Goal: Complete application form

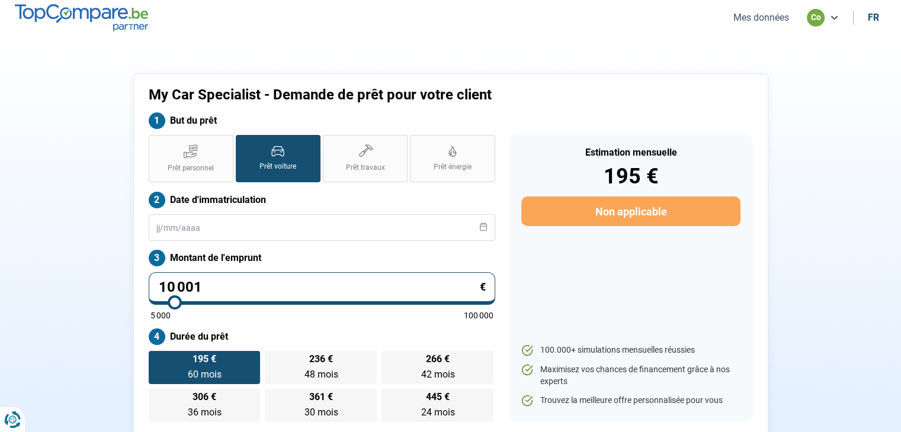
click at [766, 17] on button "Mes données" at bounding box center [761, 17] width 63 height 12
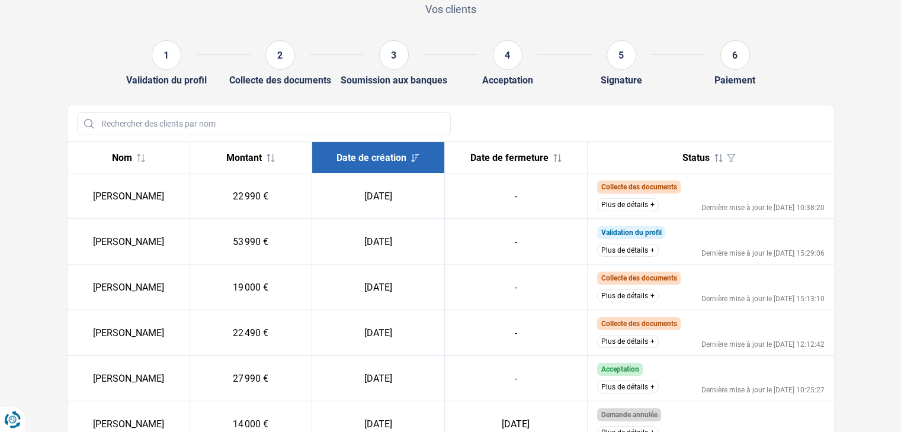
scroll to position [118, 0]
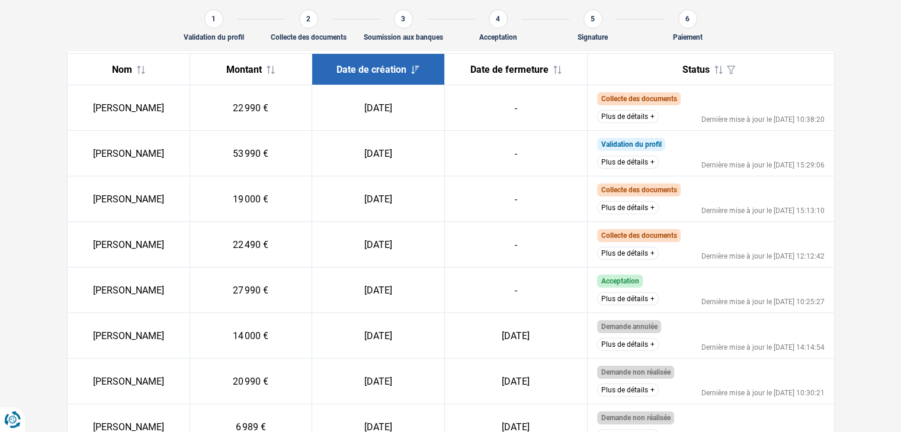
scroll to position [164, 0]
